Goal: Navigation & Orientation: Find specific page/section

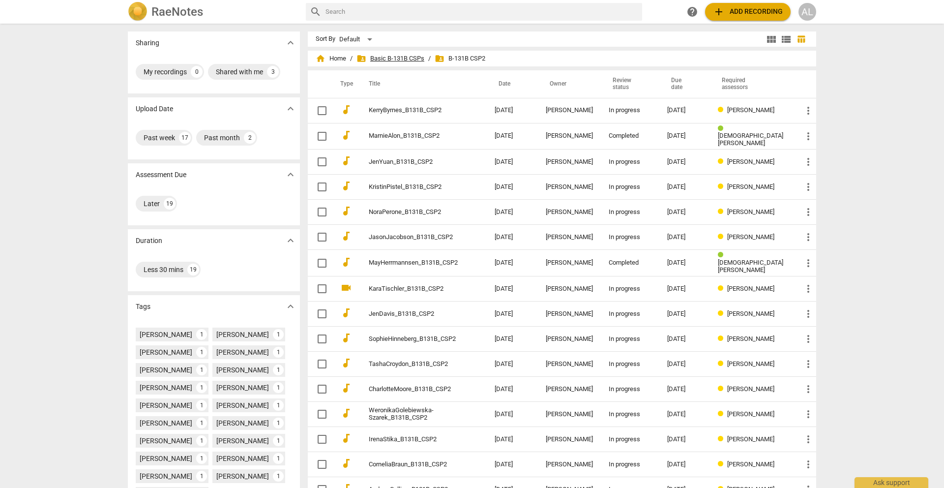
click at [403, 60] on span "folder_shared Basic B-131B CSPs" at bounding box center [390, 59] width 68 height 10
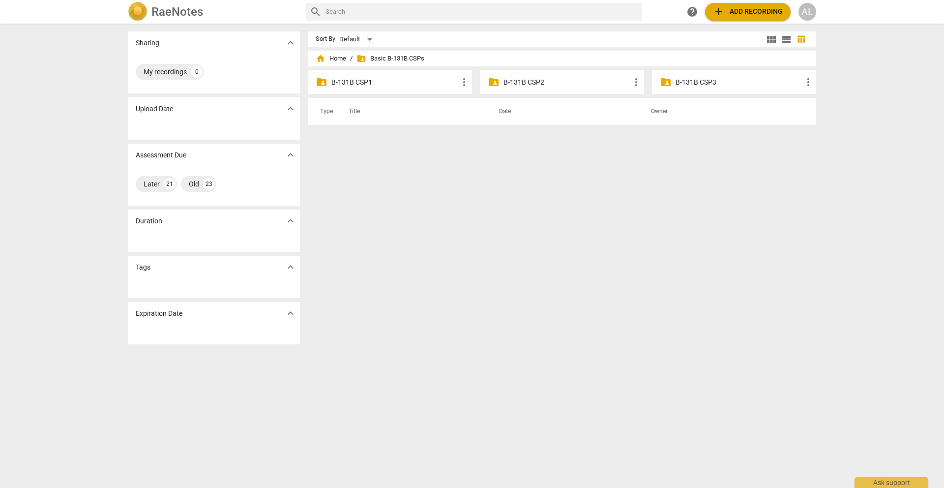
click at [519, 83] on p "B-131B CSP2" at bounding box center [566, 82] width 127 height 10
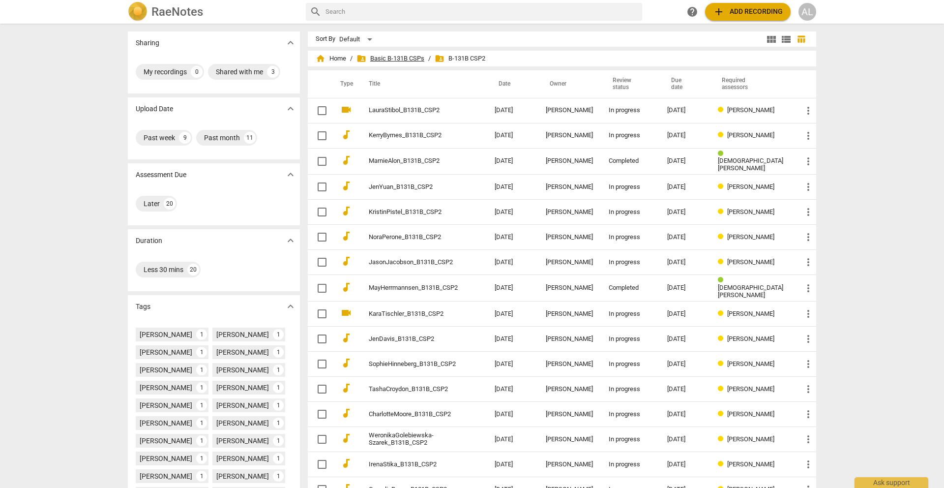
click at [417, 57] on span "folder_shared Basic B-131B CSPs" at bounding box center [390, 59] width 68 height 10
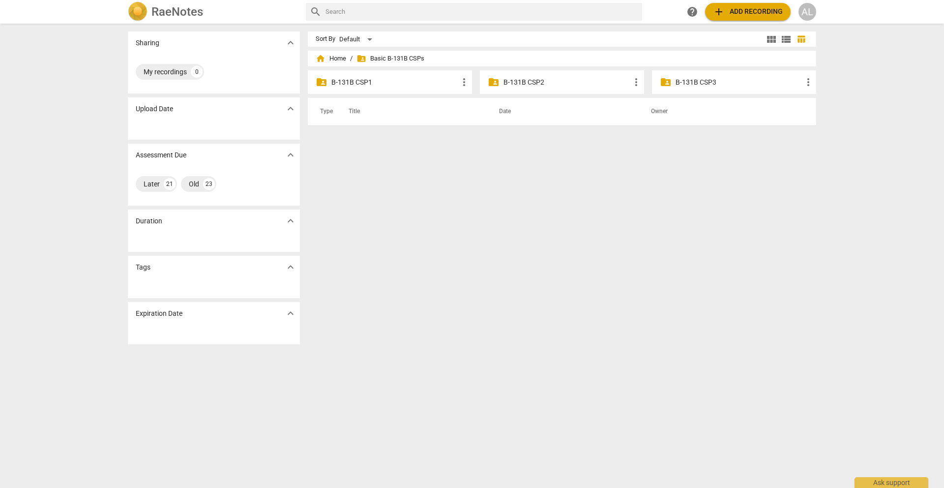
click at [372, 81] on p "B-131B CSP1" at bounding box center [394, 82] width 127 height 10
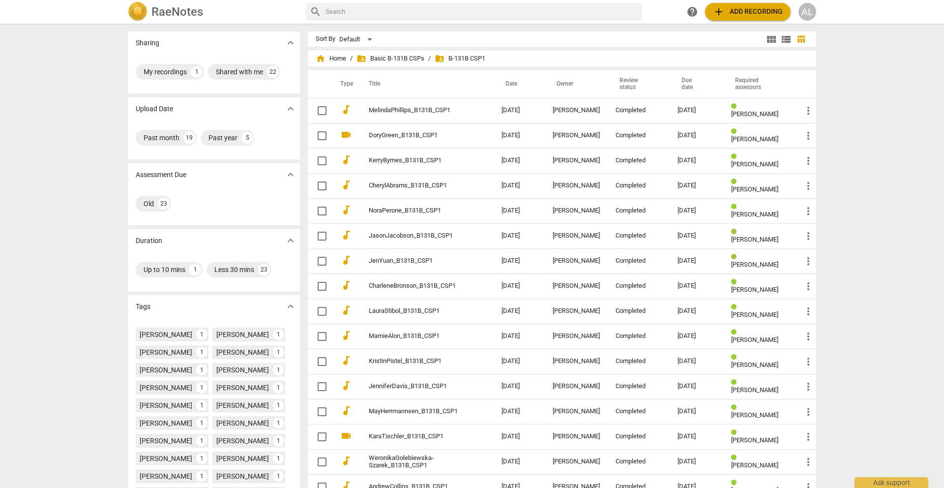
scroll to position [159, 0]
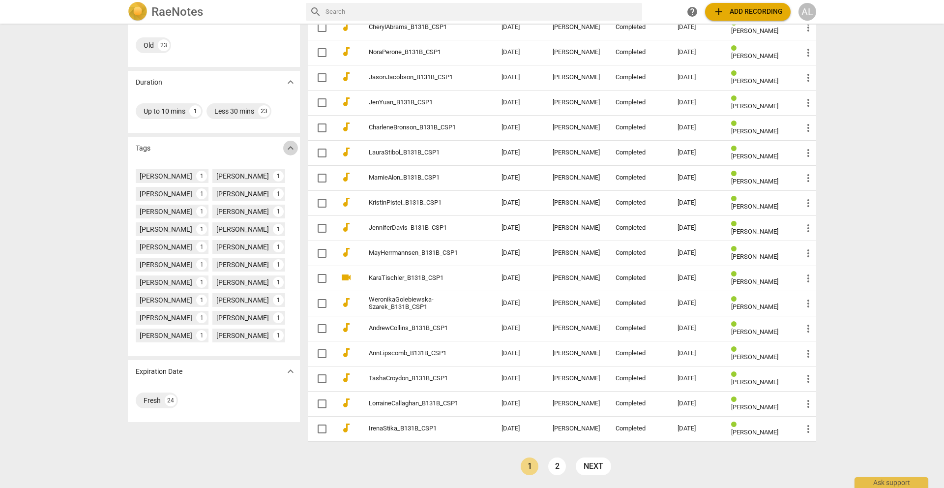
click at [289, 146] on span "expand_more" at bounding box center [291, 148] width 12 height 12
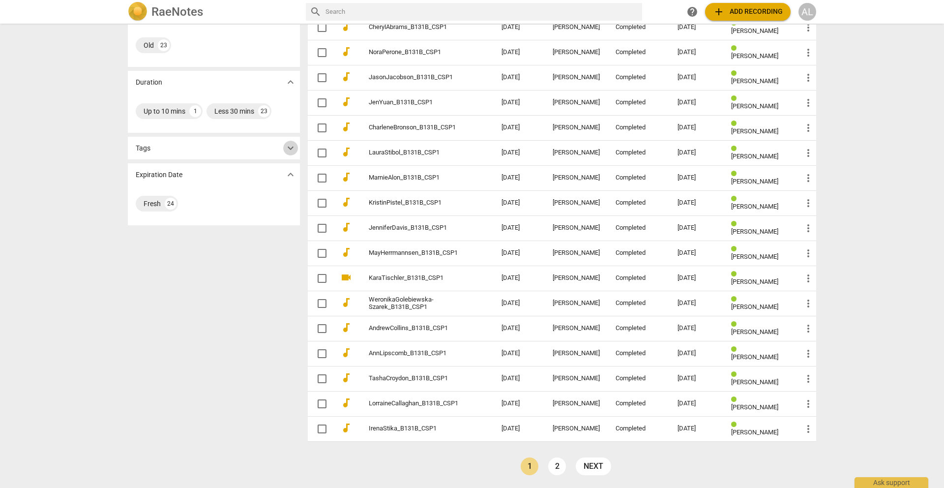
click at [289, 146] on span "expand_more" at bounding box center [291, 148] width 12 height 12
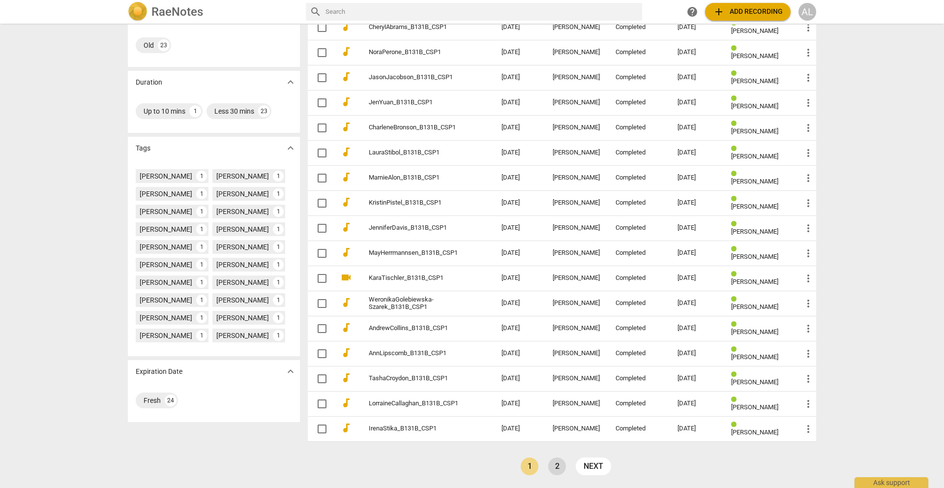
scroll to position [157, 0]
click at [555, 469] on link "2" at bounding box center [557, 468] width 18 height 18
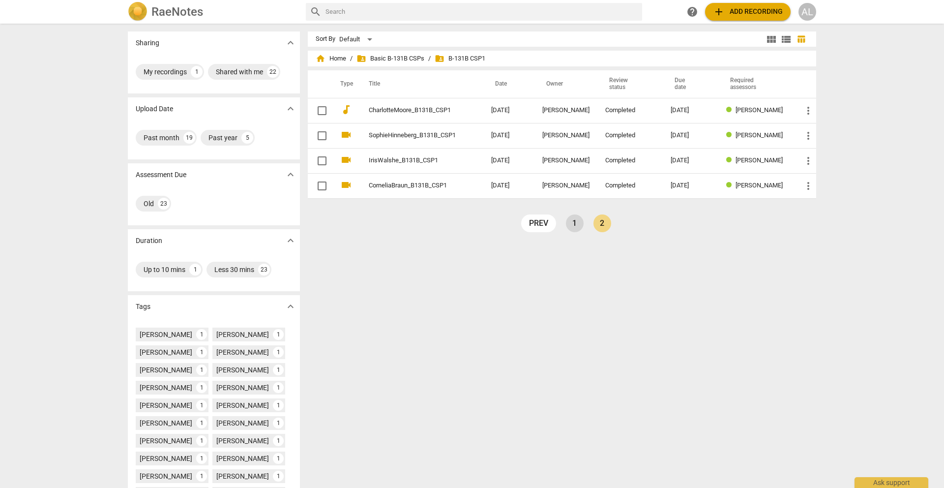
click at [573, 224] on link "1" at bounding box center [575, 223] width 18 height 18
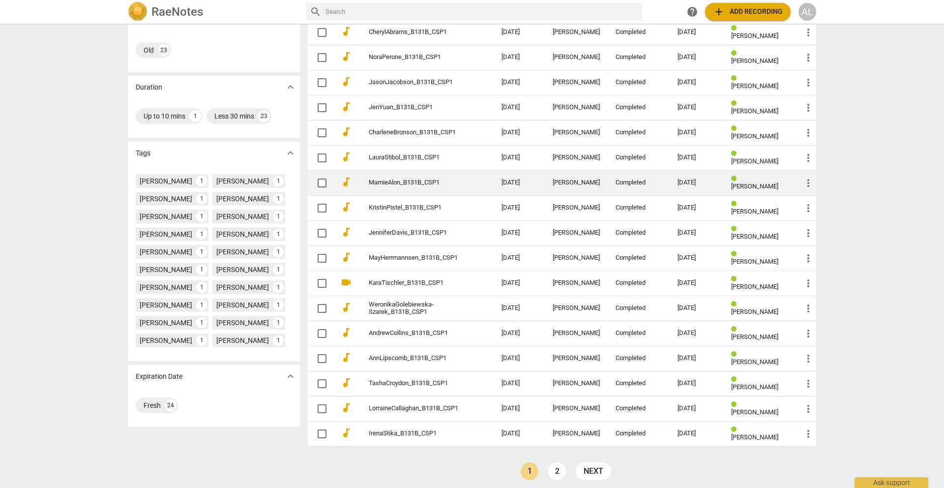
scroll to position [159, 0]
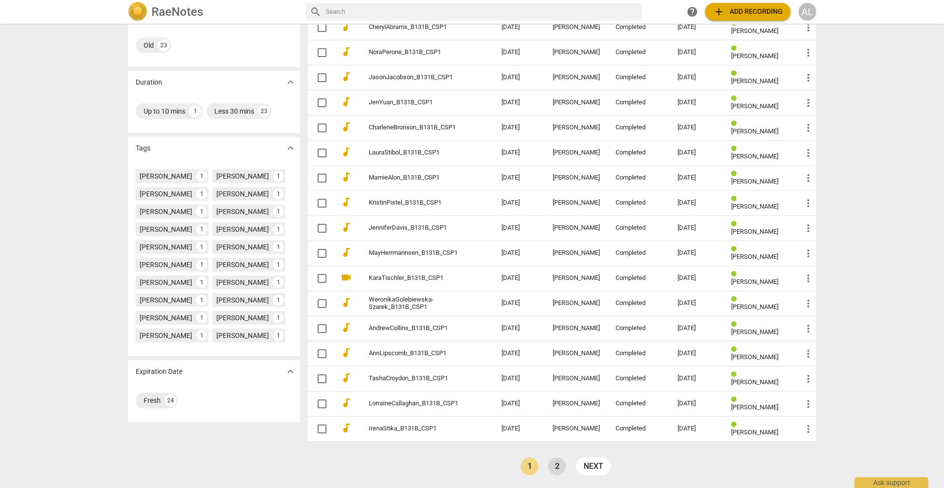
click at [555, 469] on link "2" at bounding box center [557, 466] width 18 height 18
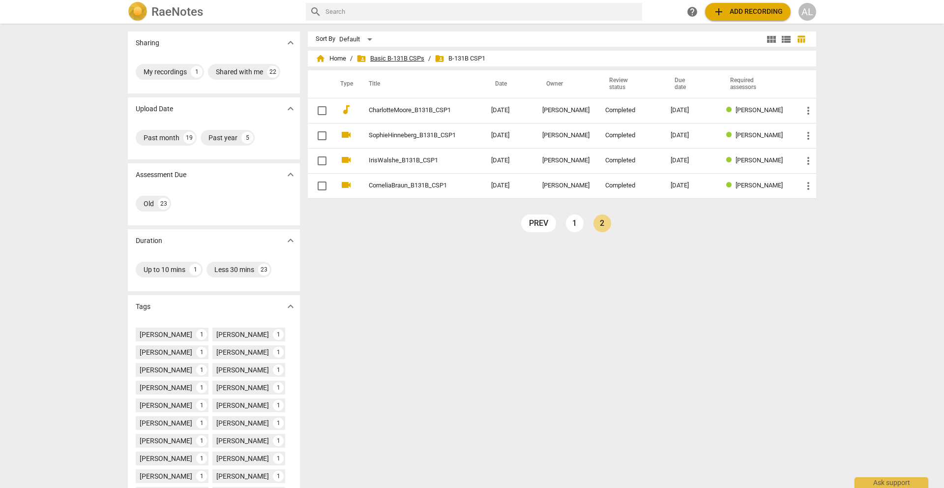
click at [408, 56] on span "folder_shared Basic B-131B CSPs" at bounding box center [390, 59] width 68 height 10
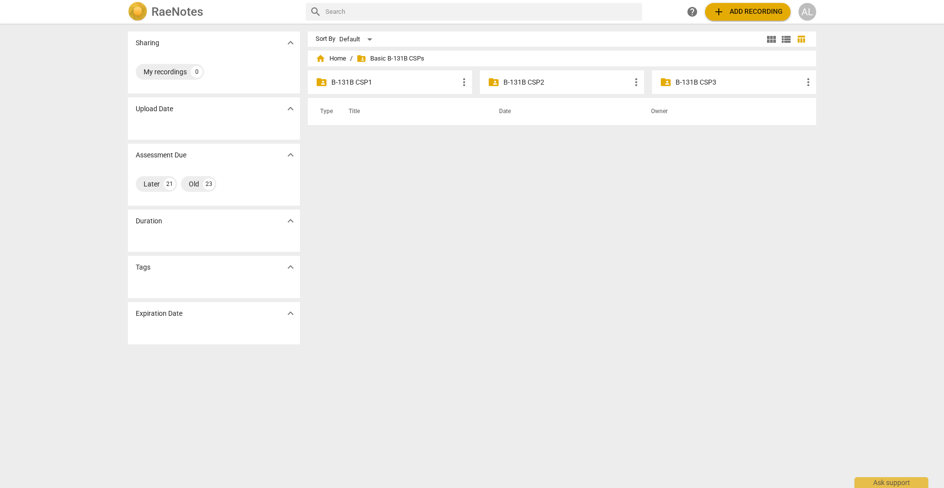
click at [536, 83] on p "B-131B CSP2" at bounding box center [566, 82] width 127 height 10
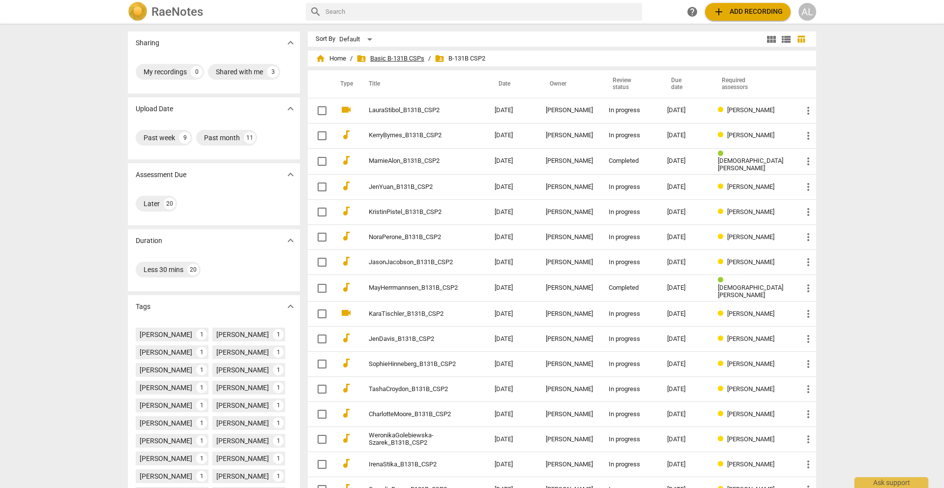
click at [381, 58] on span "folder_shared Basic B-131B CSPs" at bounding box center [390, 59] width 68 height 10
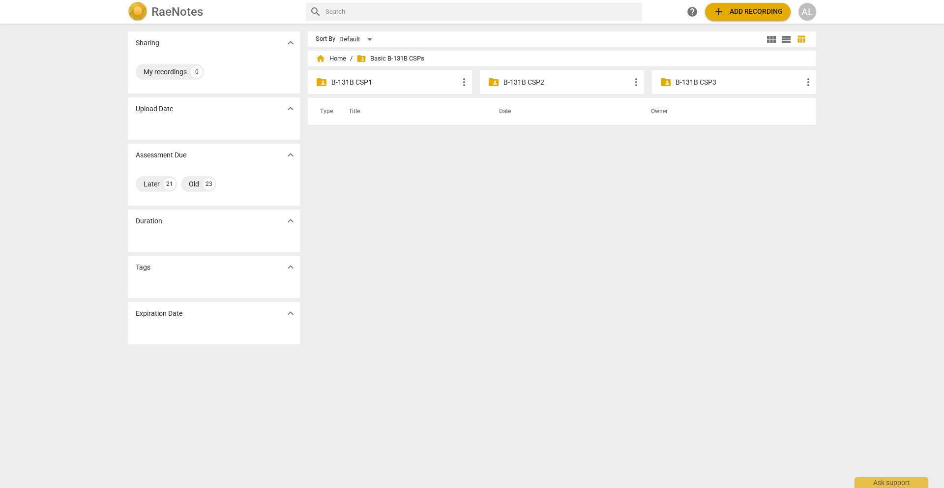
click at [365, 81] on p "B-131B CSP1" at bounding box center [394, 82] width 127 height 10
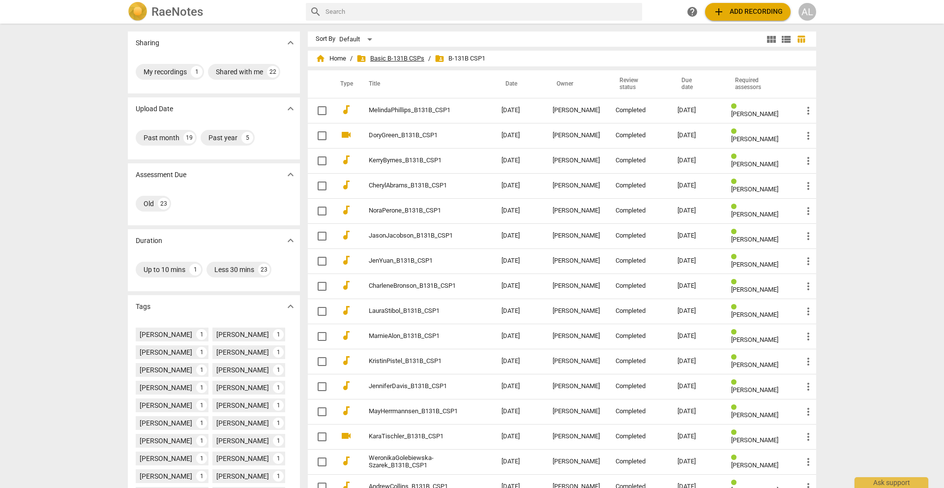
click at [410, 58] on span "folder_shared Basic B-131B CSPs" at bounding box center [390, 59] width 68 height 10
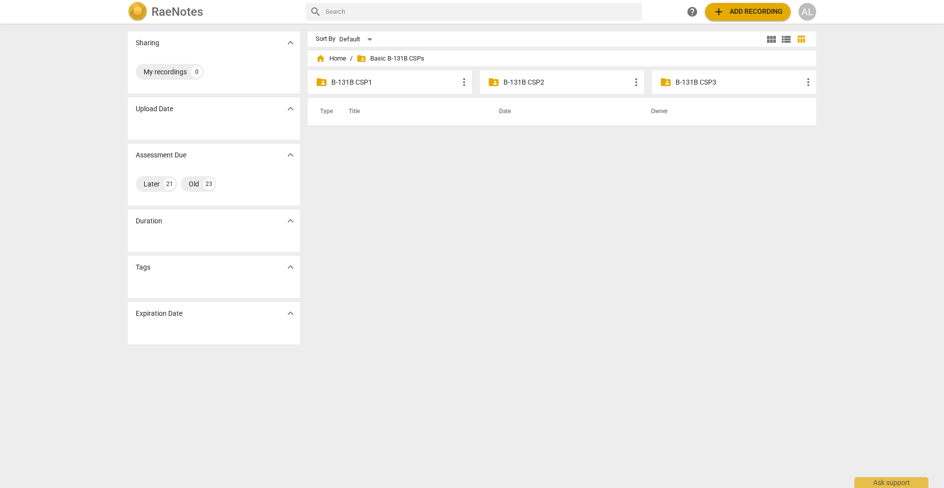
click at [514, 83] on p "B-131B CSP2" at bounding box center [566, 82] width 127 height 10
